Goal: Navigation & Orientation: Find specific page/section

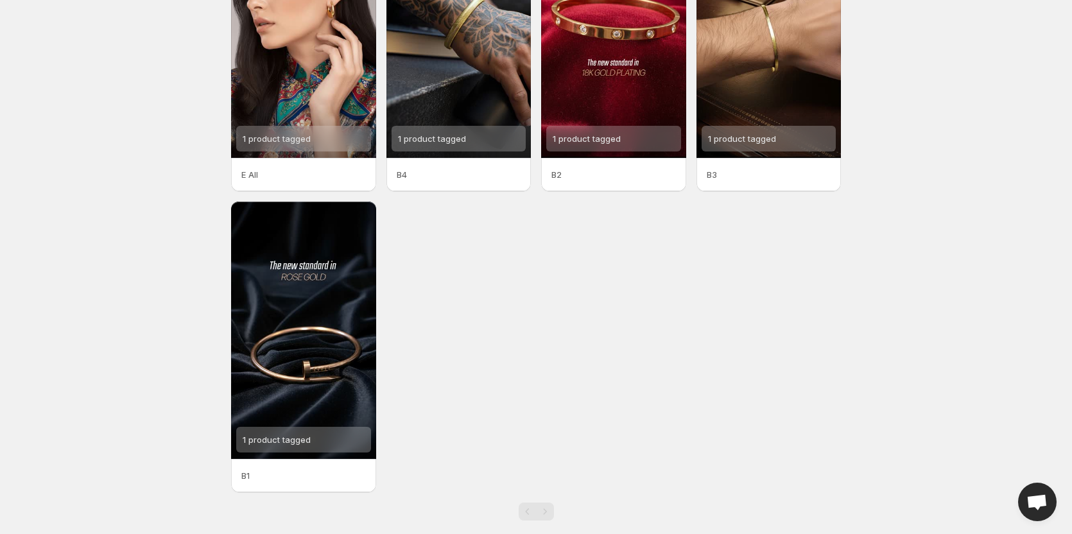
scroll to position [166, 0]
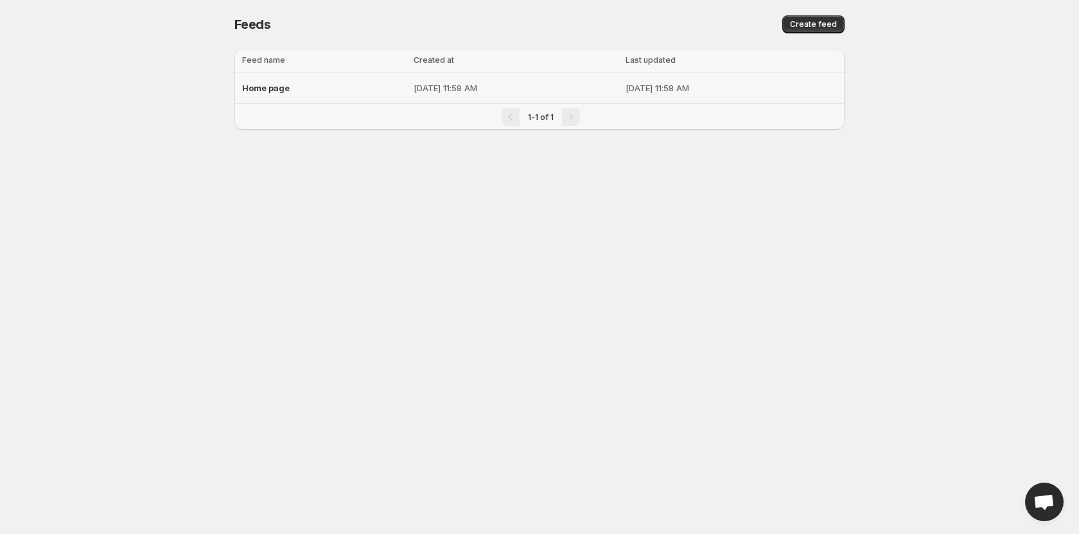
click at [267, 86] on span "Home page" at bounding box center [266, 88] width 48 height 10
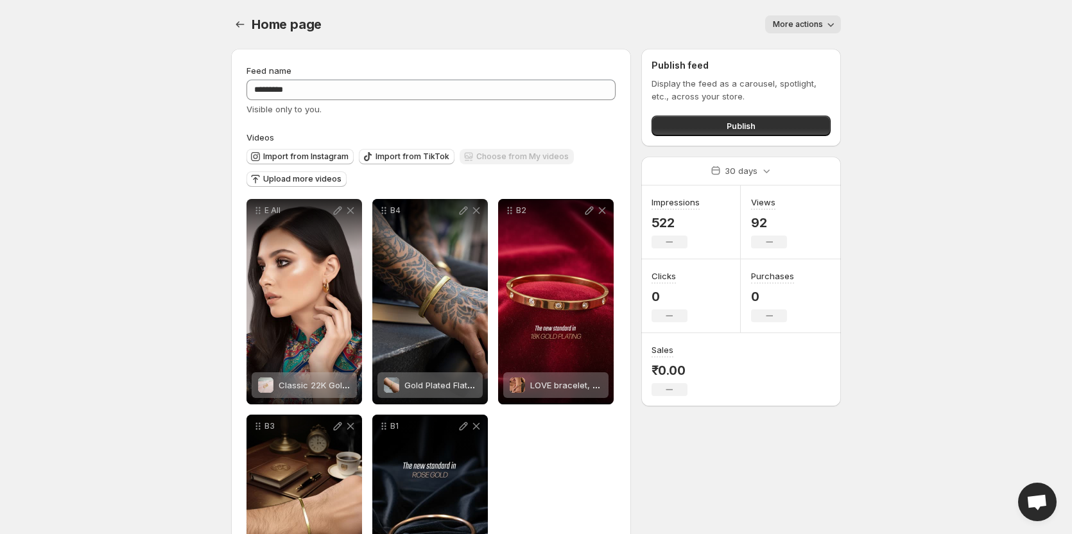
click at [805, 24] on span "More actions" at bounding box center [798, 24] width 50 height 10
click at [980, 46] on body "Home Feeds Videos Subscription Settings Home page. This page is ready Home page…" at bounding box center [536, 267] width 1072 height 534
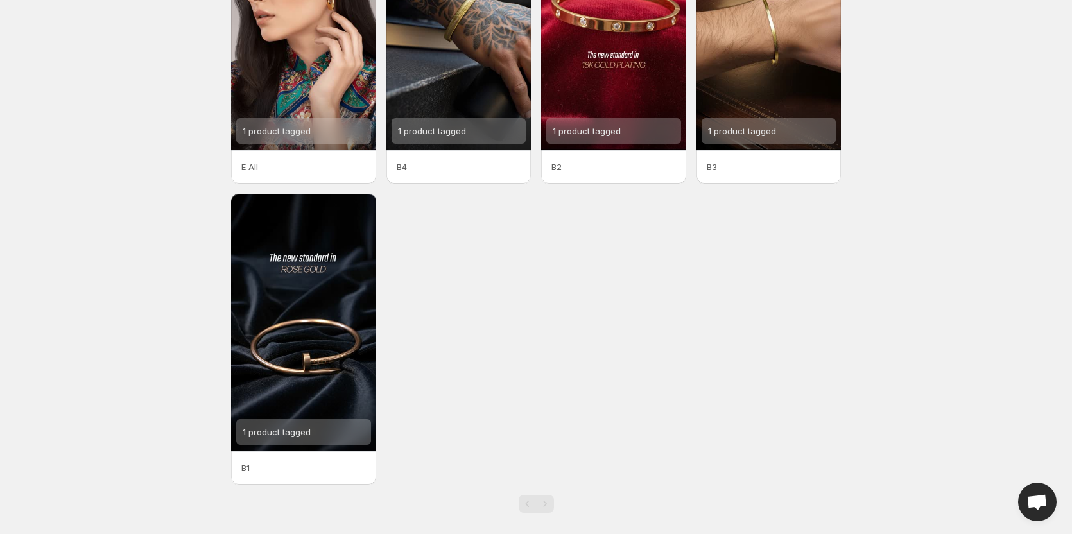
scroll to position [166, 0]
